Goal: Task Accomplishment & Management: Use online tool/utility

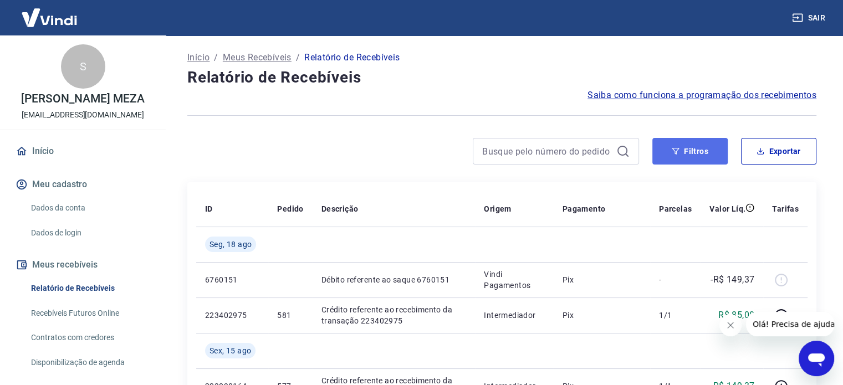
click at [714, 152] on button "Filtros" at bounding box center [689, 151] width 75 height 27
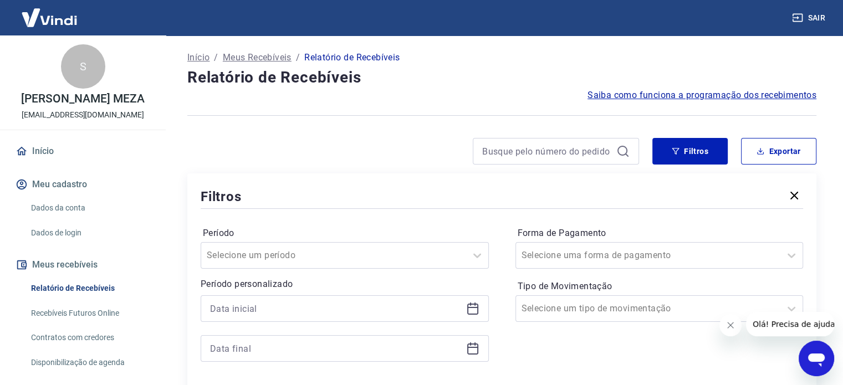
drag, startPoint x: 474, startPoint y: 298, endPoint x: 474, endPoint y: 305, distance: 6.6
click at [474, 301] on div at bounding box center [345, 308] width 288 height 27
click at [474, 305] on icon at bounding box center [474, 303] width 1 height 3
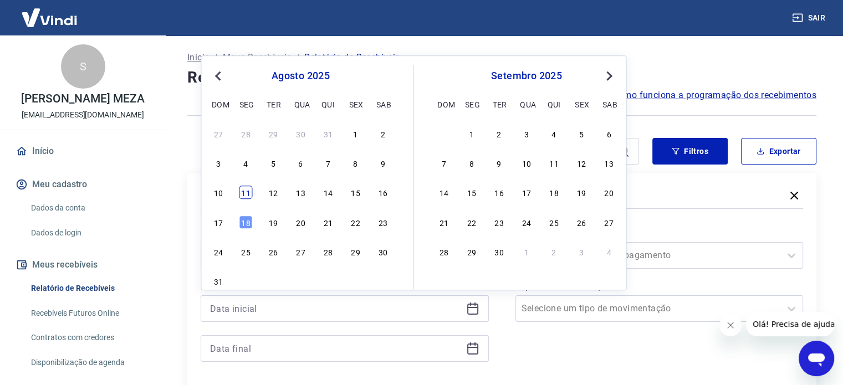
click at [250, 193] on div "11" at bounding box center [245, 192] width 13 height 13
type input "[DATE]"
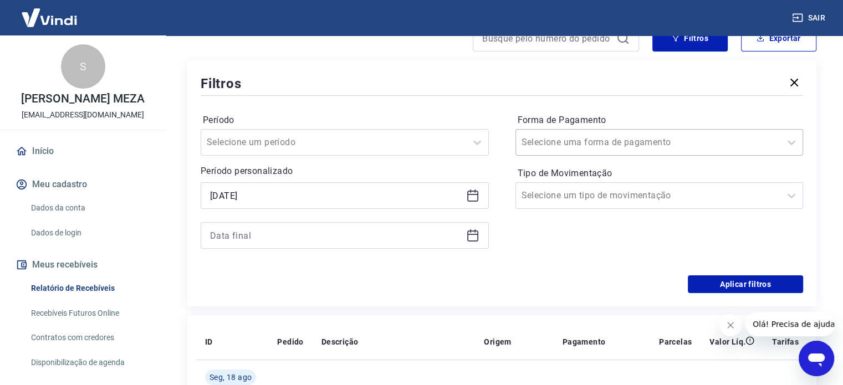
scroll to position [119, 0]
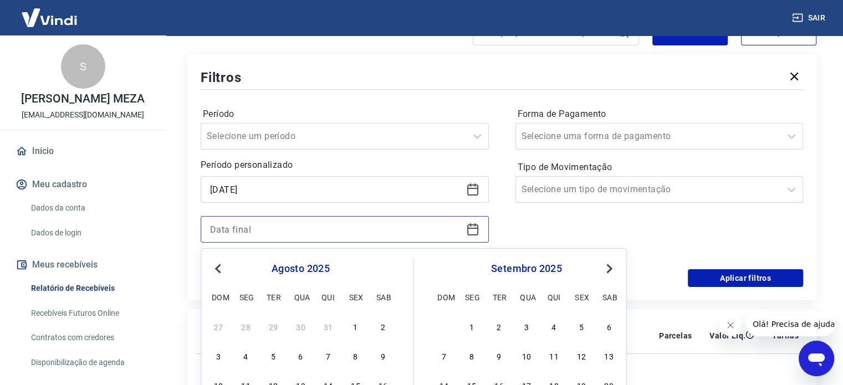
click at [290, 229] on input at bounding box center [336, 229] width 252 height 17
click at [470, 230] on icon at bounding box center [472, 229] width 13 height 13
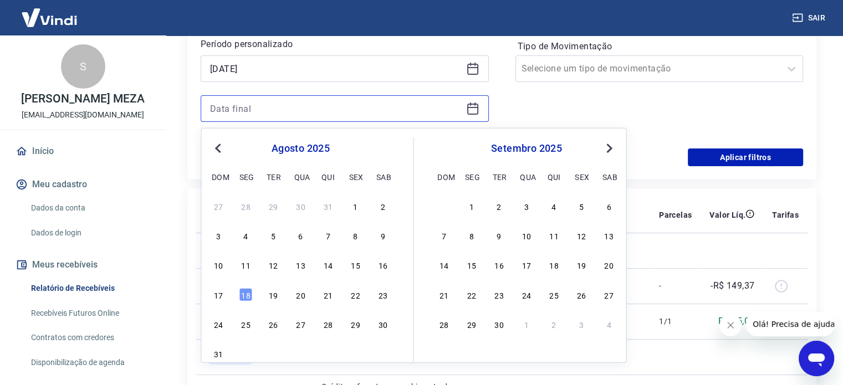
scroll to position [248, 0]
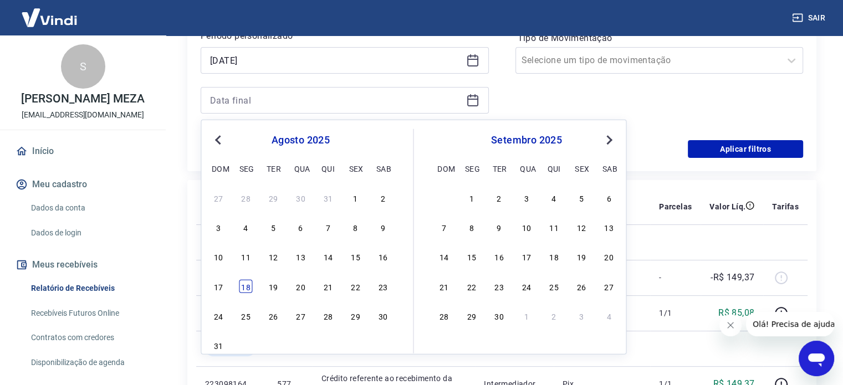
click at [244, 289] on div "18" at bounding box center [245, 285] width 13 height 13
type input "[DATE]"
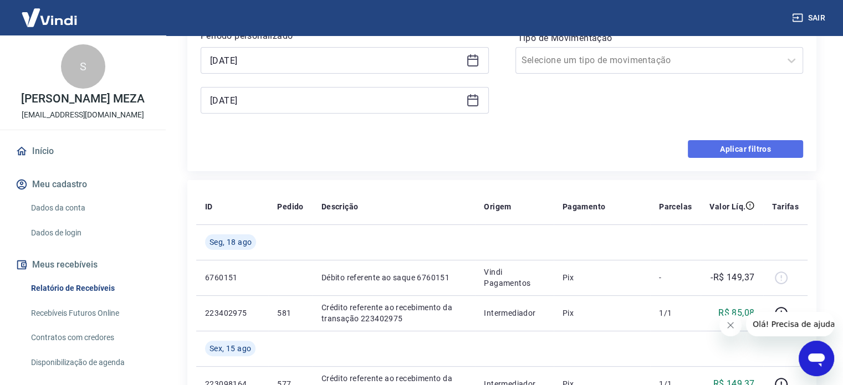
click at [753, 146] on button "Aplicar filtros" at bounding box center [745, 149] width 115 height 18
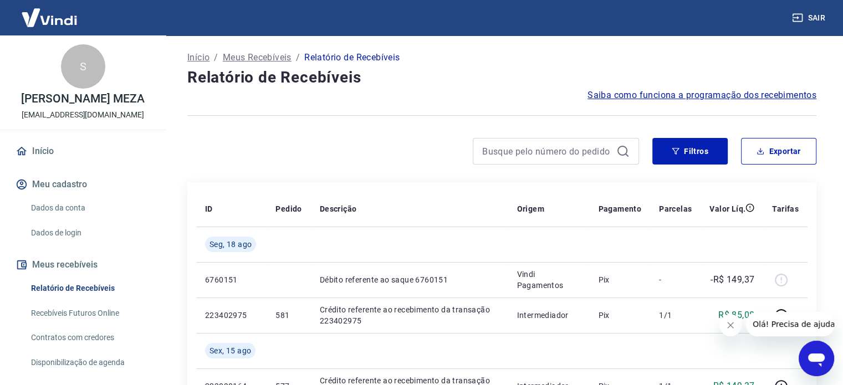
click at [729, 329] on icon "Fechar mensagem da empresa" at bounding box center [730, 325] width 9 height 9
click at [761, 157] on button "Exportar" at bounding box center [778, 151] width 75 height 27
type input "[DATE]"
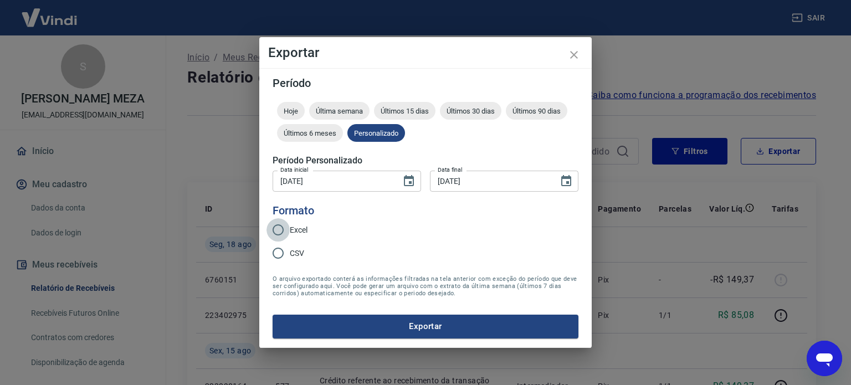
click at [284, 232] on input "Excel" at bounding box center [277, 229] width 23 height 23
radio input "true"
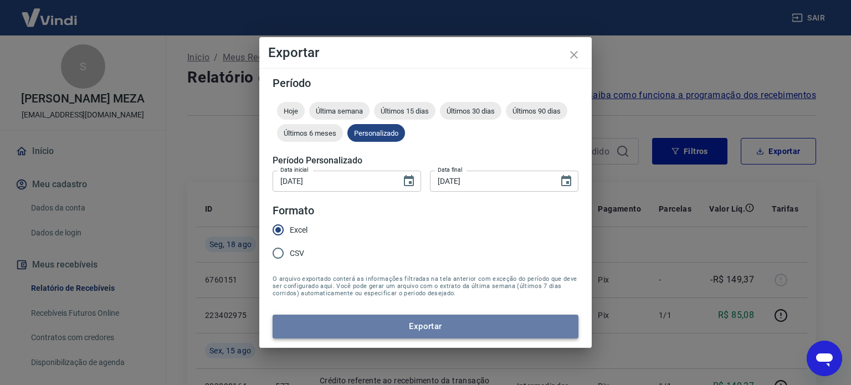
click at [370, 332] on button "Exportar" at bounding box center [426, 326] width 306 height 23
